Goal: Information Seeking & Learning: Learn about a topic

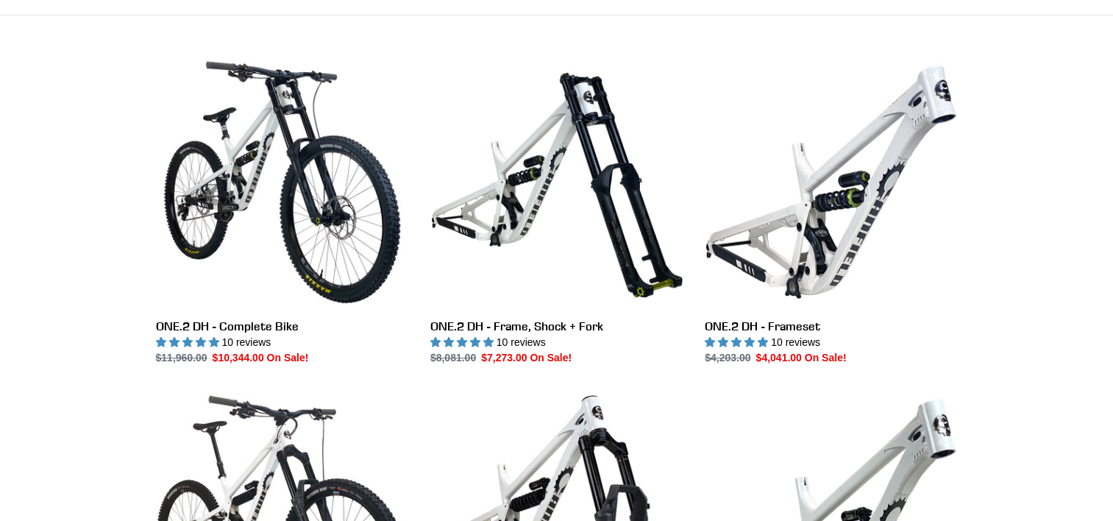
scroll to position [412, 0]
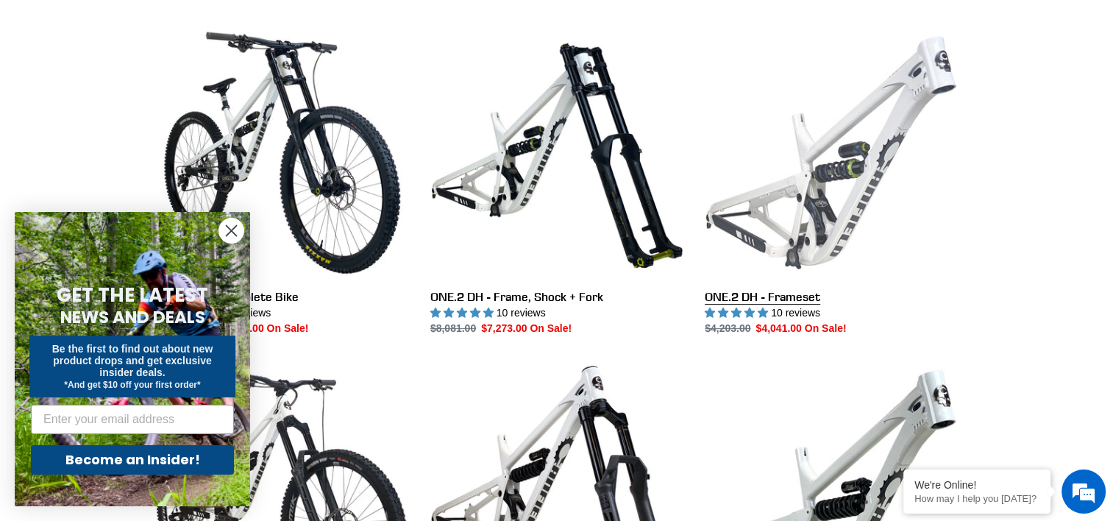
click at [842, 180] on link "ONE.2 DH - Frameset" at bounding box center [831, 181] width 252 height 310
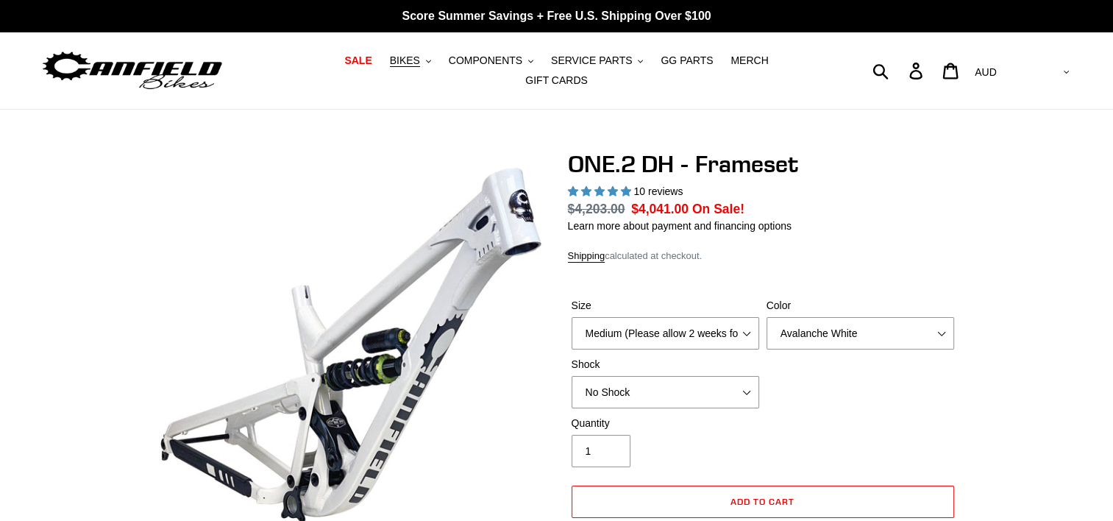
select select "highest-rating"
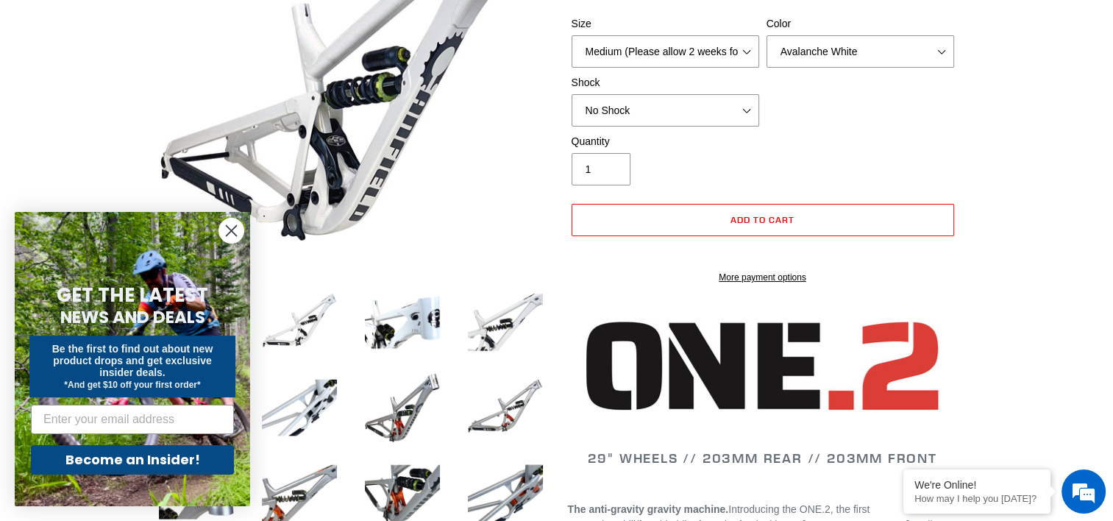
scroll to position [353, 0]
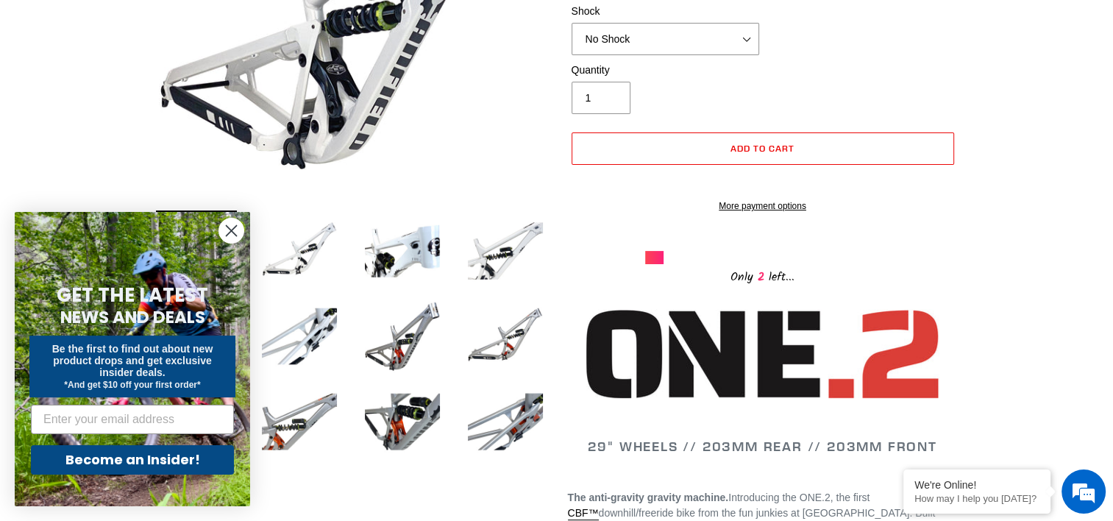
click at [233, 238] on circle "Close dialog" at bounding box center [231, 231] width 24 height 24
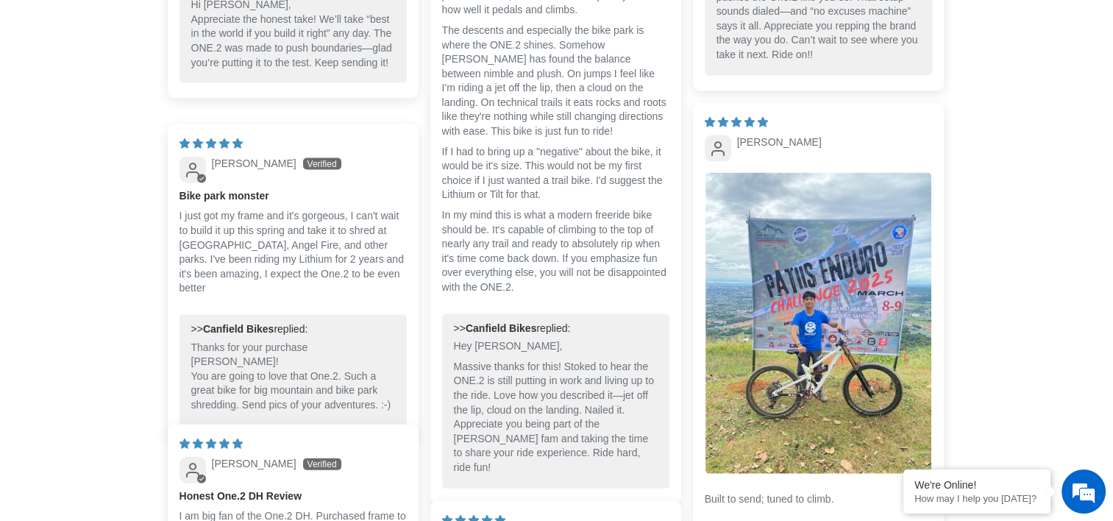
scroll to position [3055, 0]
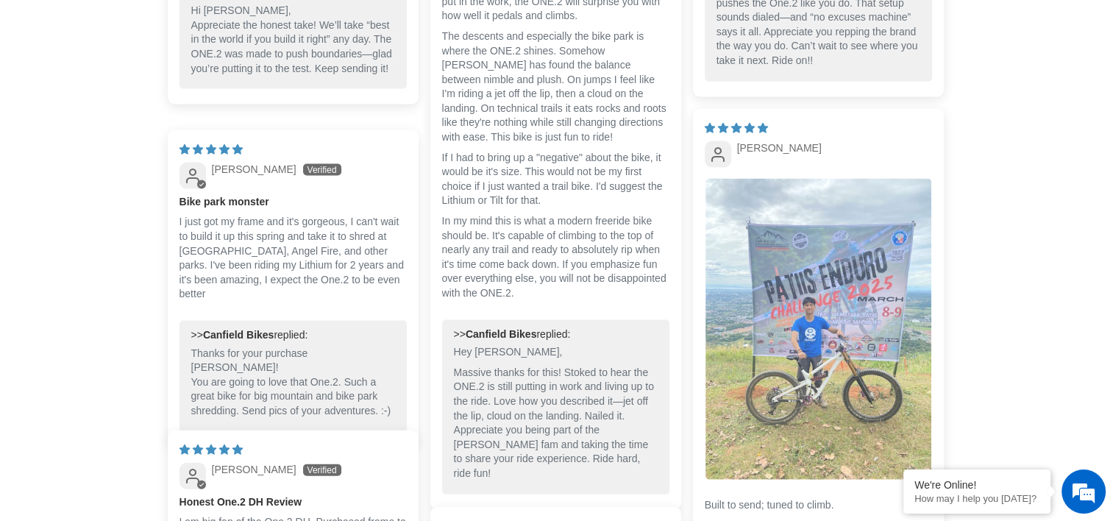
click at [820, 364] on img "Link to user picture 1" at bounding box center [819, 330] width 226 height 302
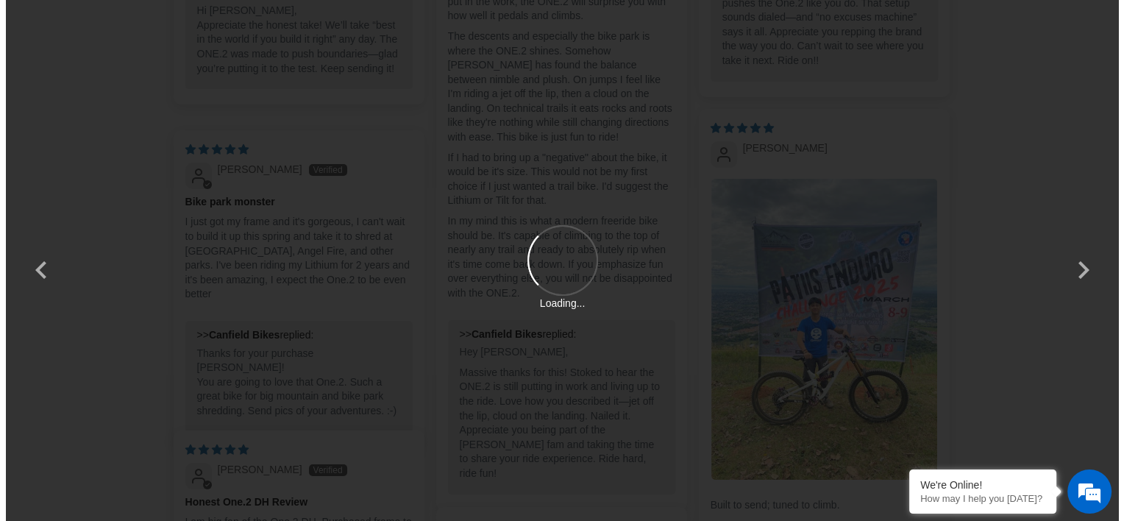
scroll to position [0, 0]
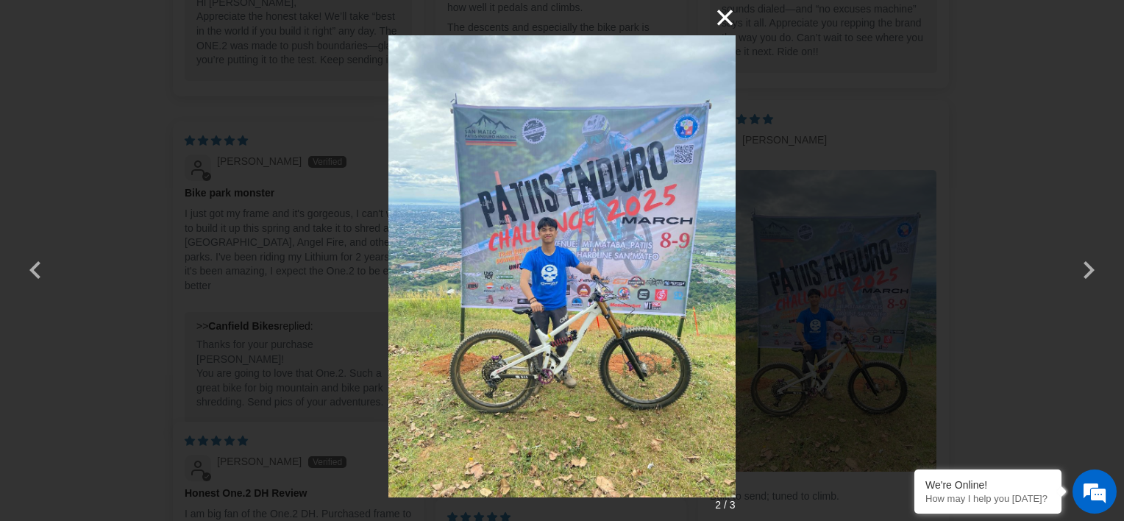
click at [722, 21] on button "×" at bounding box center [717, 17] width 35 height 35
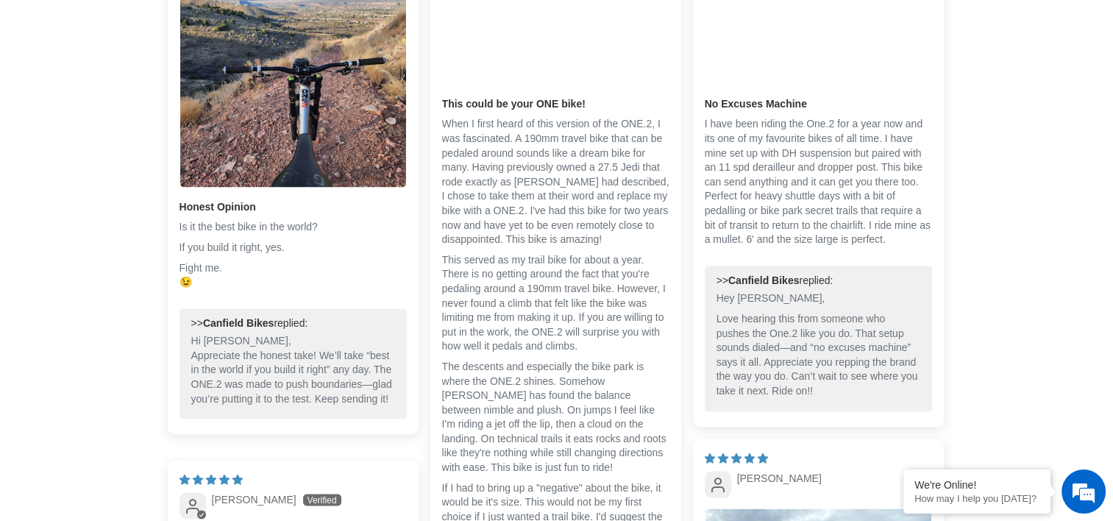
scroll to position [2790, 0]
